Goal: Register for event/course

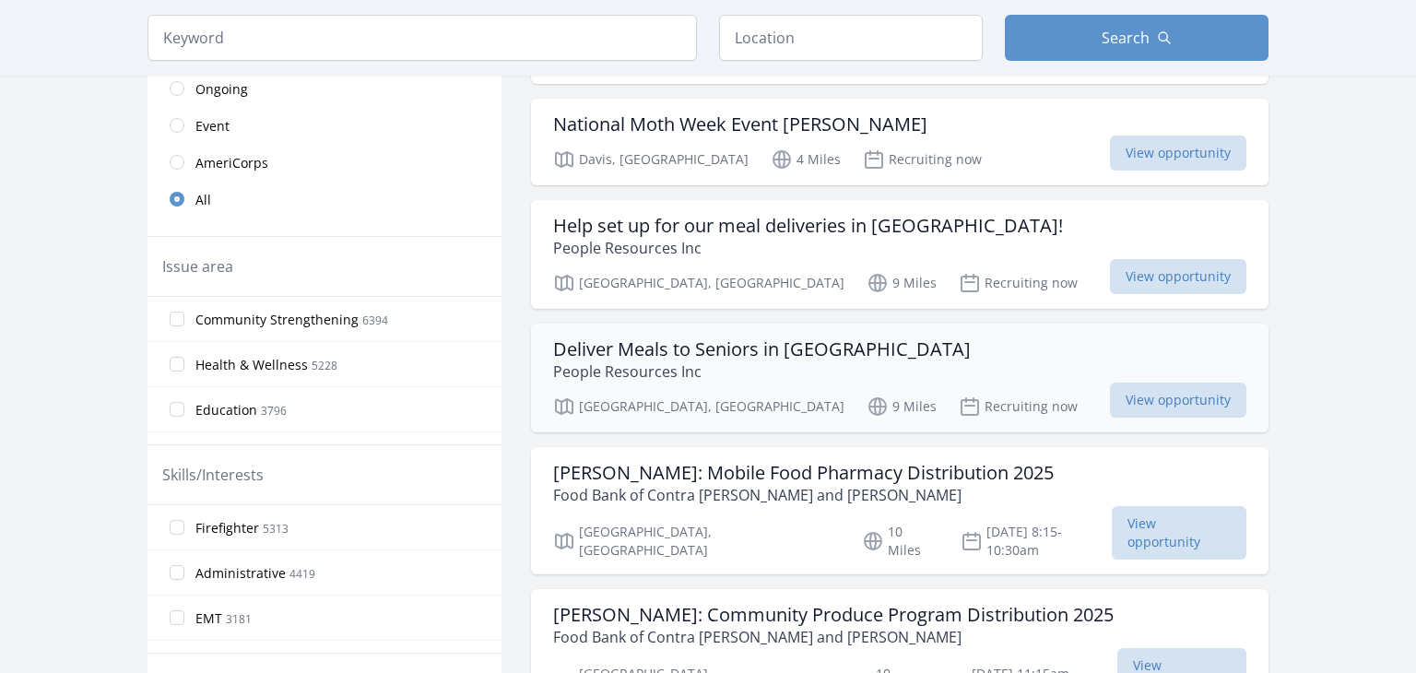
scroll to position [419, 0]
click at [699, 225] on h3 "Help set up for our meal deliveries in Woodland!" at bounding box center [808, 225] width 510 height 22
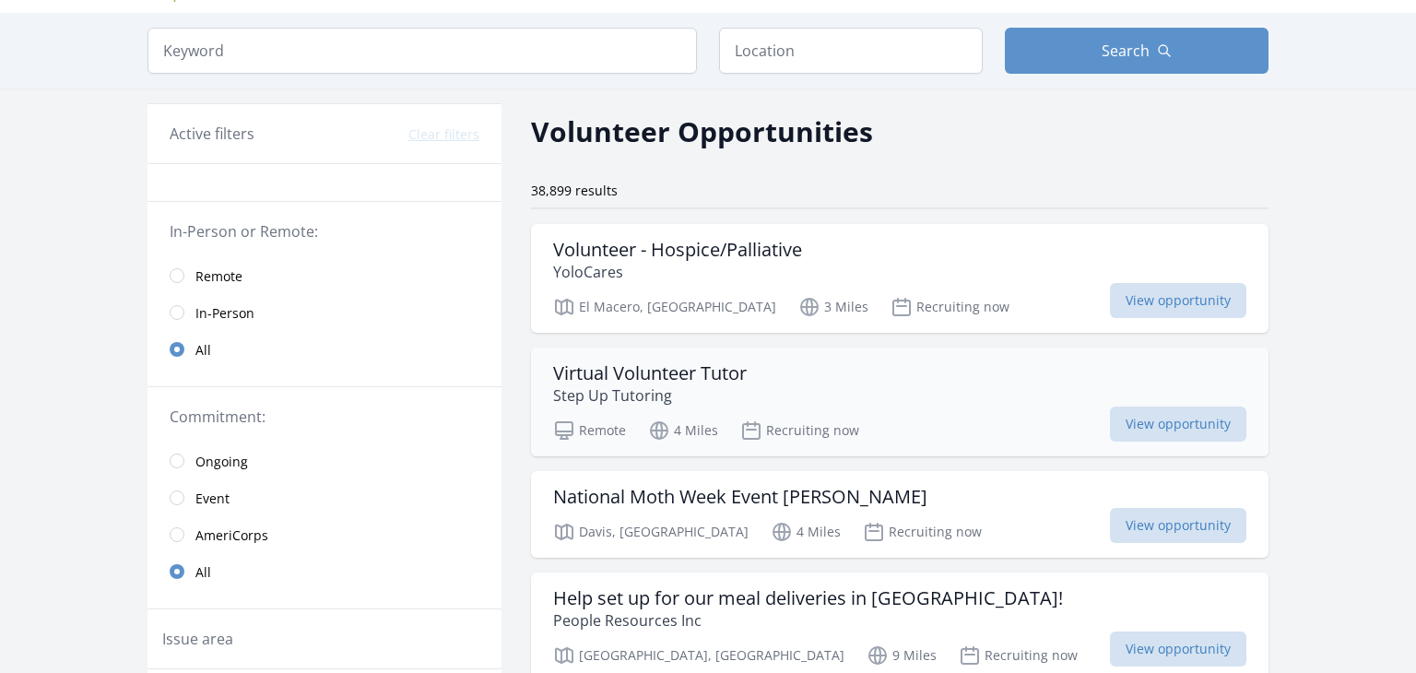
scroll to position [45, 0]
click at [615, 370] on h3 "Virtual Volunteer Tutor" at bounding box center [650, 374] width 194 height 22
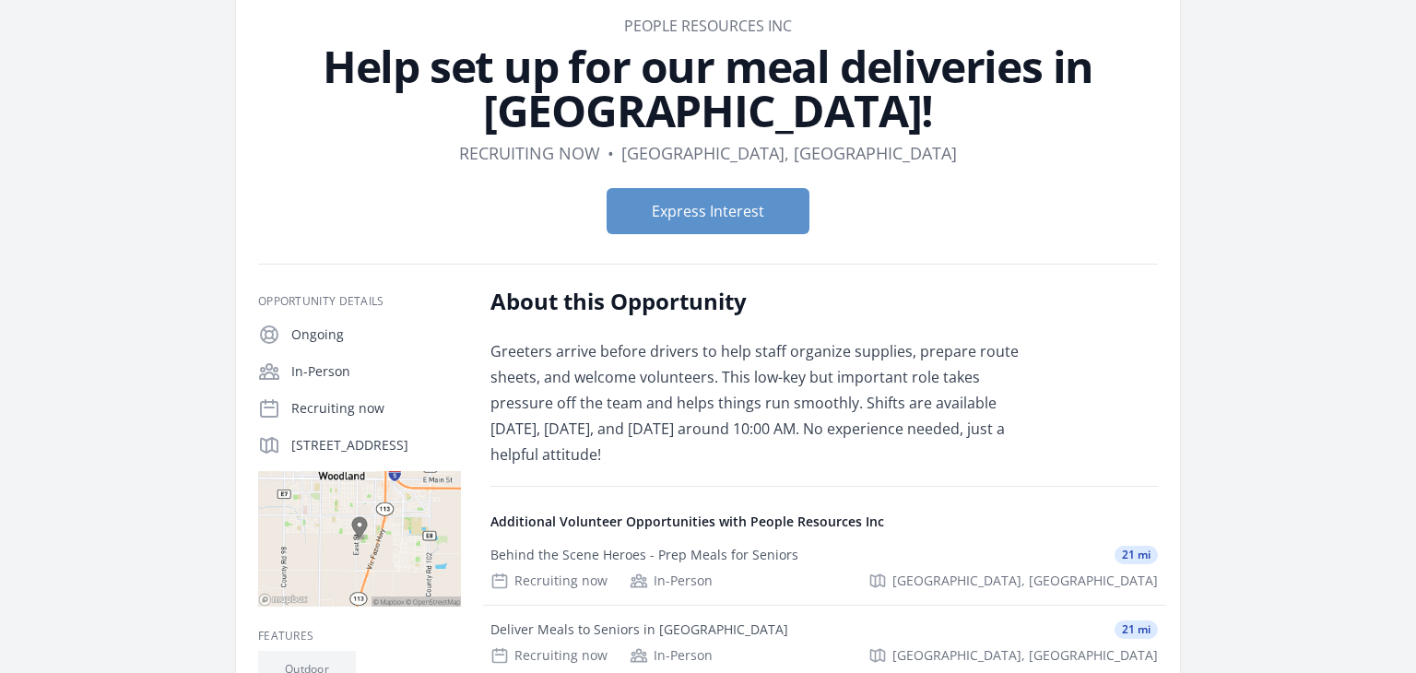
scroll to position [91, 0]
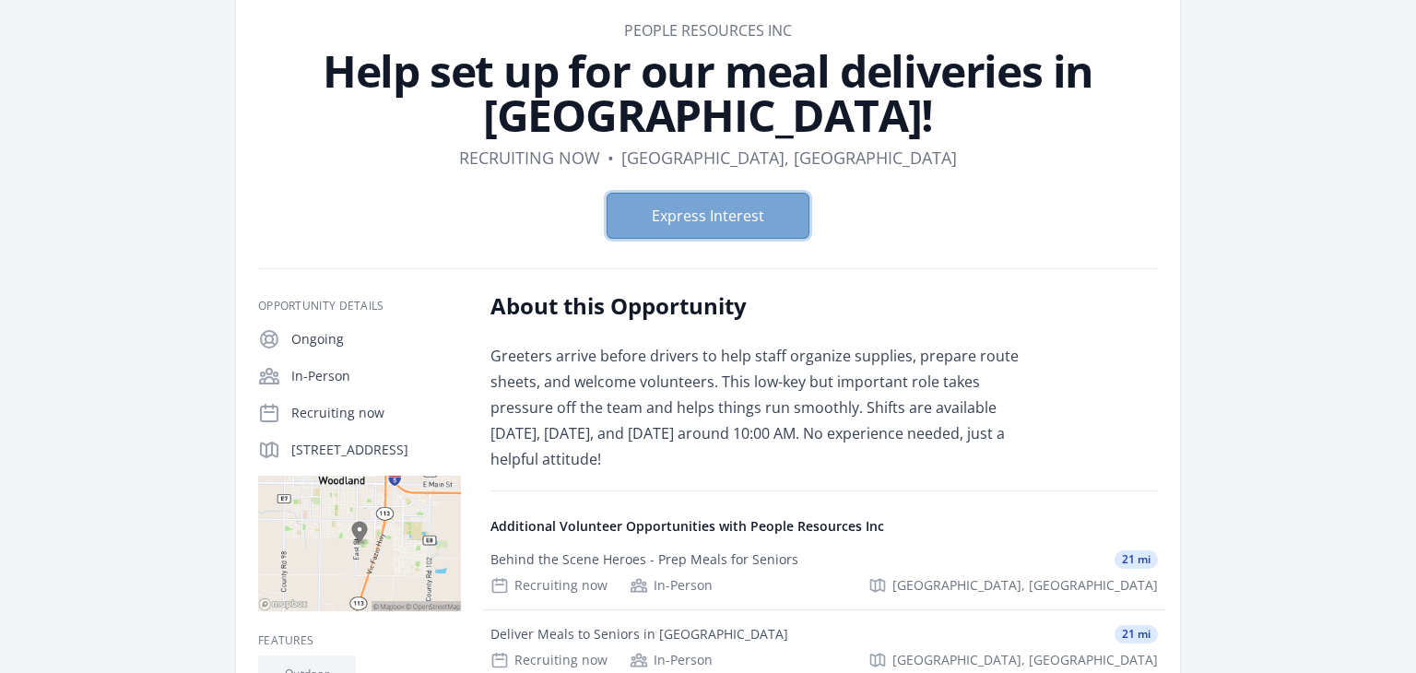
click at [695, 218] on button "Express Interest" at bounding box center [707, 216] width 203 height 46
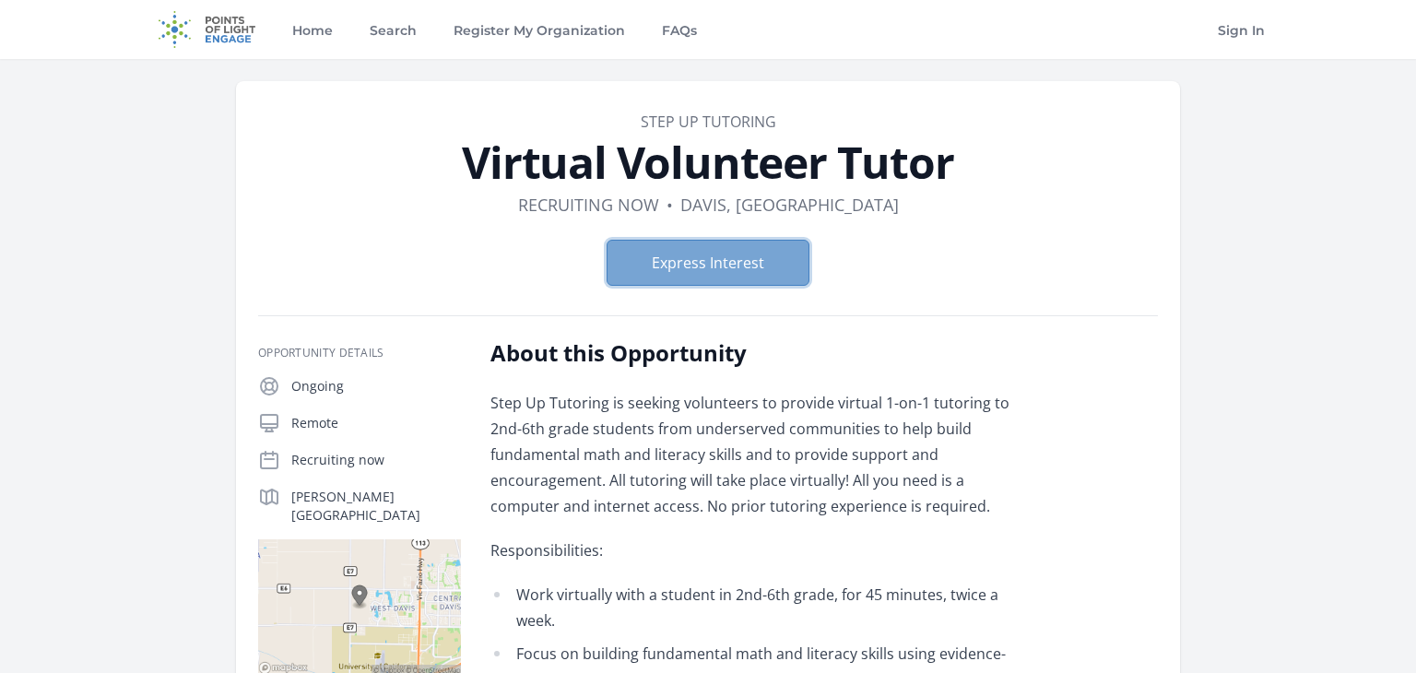
click at [709, 260] on button "Express Interest" at bounding box center [707, 263] width 203 height 46
